Goal: Transaction & Acquisition: Book appointment/travel/reservation

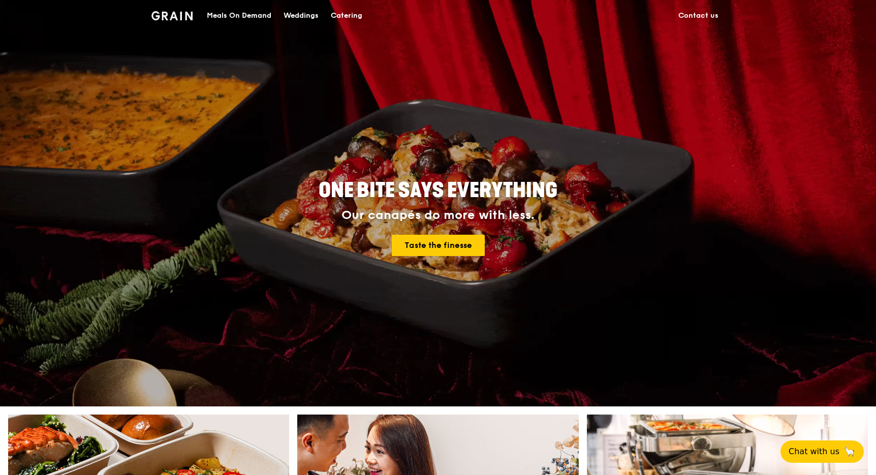
click at [241, 14] on div "Meals On Demand" at bounding box center [239, 16] width 65 height 31
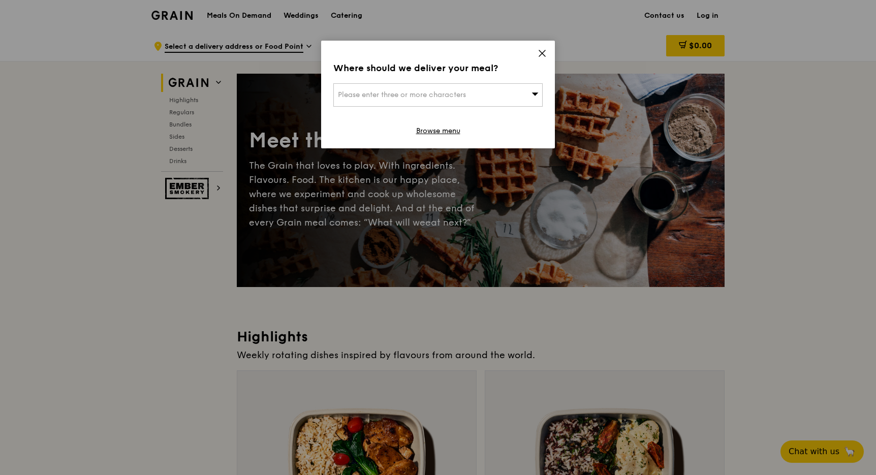
click at [541, 53] on icon at bounding box center [542, 53] width 6 height 6
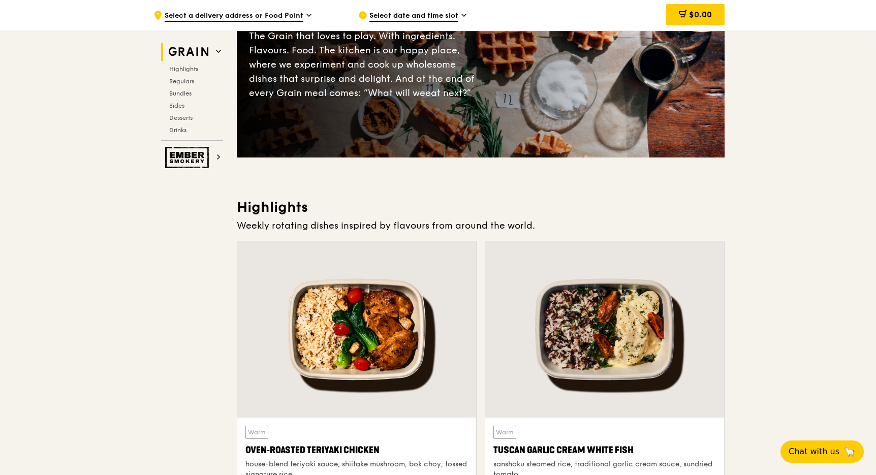
scroll to position [222, 0]
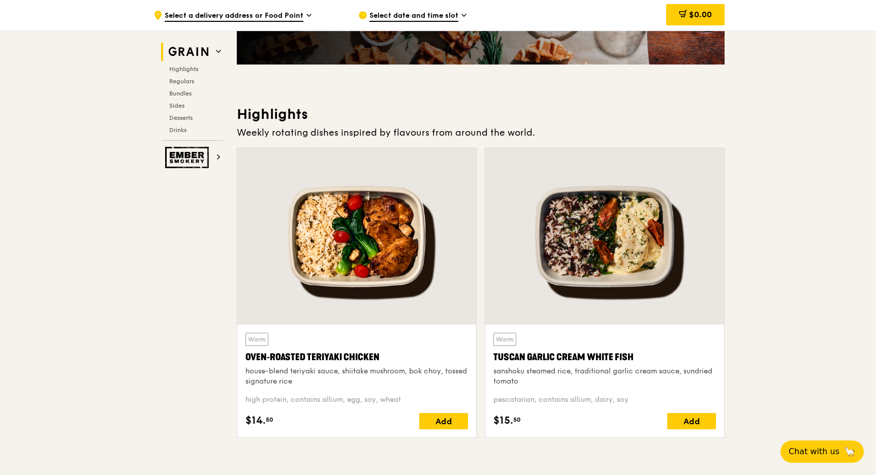
click at [390, 275] on div at bounding box center [356, 236] width 239 height 176
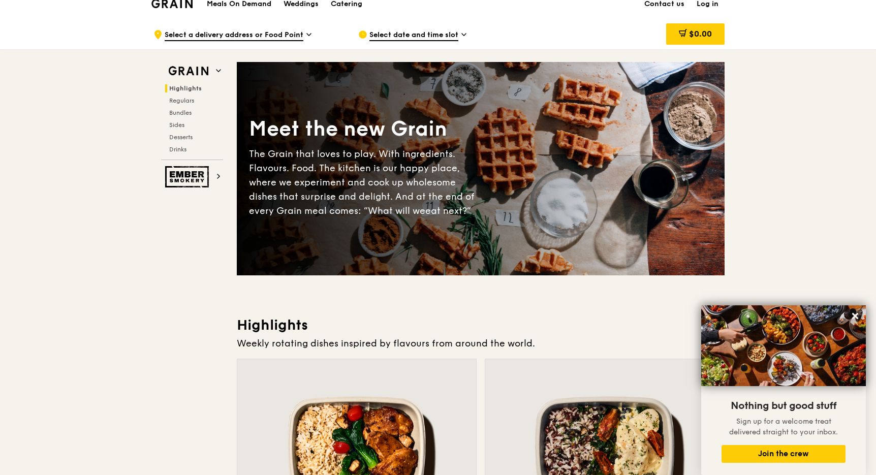
scroll to position [0, 0]
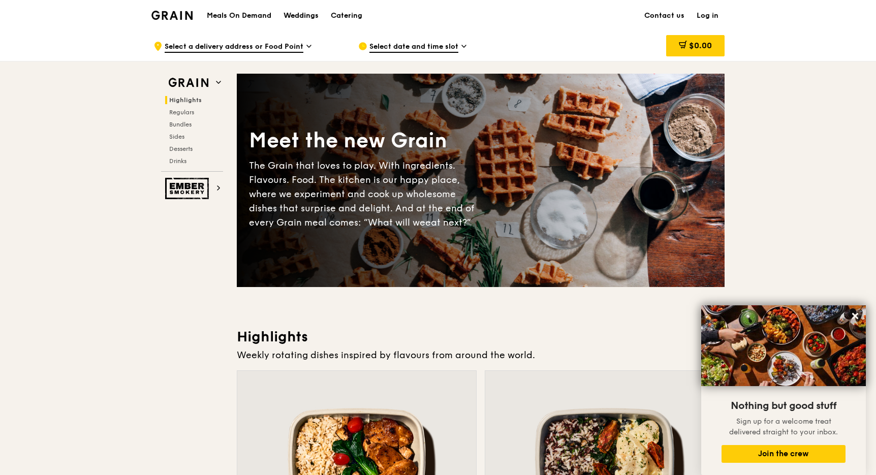
click at [294, 18] on div "Weddings" at bounding box center [301, 16] width 35 height 31
